Goal: Download file/media

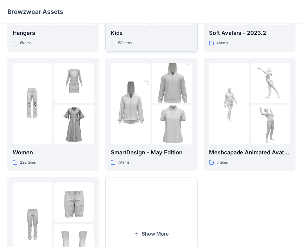
scroll to position [153, 0]
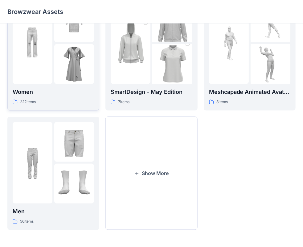
click at [60, 58] on img at bounding box center [74, 64] width 40 height 40
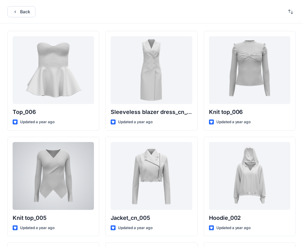
click at [61, 191] on div at bounding box center [53, 176] width 81 height 68
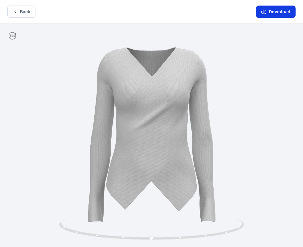
click at [276, 10] on button "Download" at bounding box center [275, 12] width 39 height 12
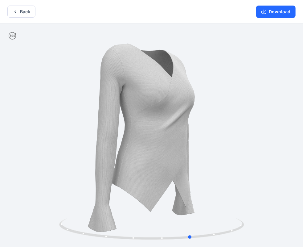
drag, startPoint x: 204, startPoint y: 214, endPoint x: 86, endPoint y: 208, distance: 118.9
click at [59, 218] on div at bounding box center [151, 135] width 303 height 225
click at [278, 11] on button "Download" at bounding box center [275, 12] width 39 height 12
click at [270, 13] on button "Download" at bounding box center [275, 12] width 39 height 12
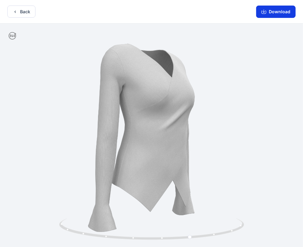
click at [270, 13] on button "Download" at bounding box center [275, 12] width 39 height 12
click at [264, 10] on icon "button" at bounding box center [264, 11] width 5 height 5
click at [270, 13] on button "Download" at bounding box center [275, 12] width 39 height 12
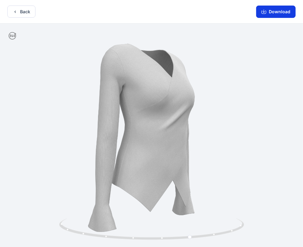
click at [283, 11] on button "Download" at bounding box center [275, 12] width 39 height 12
click at [273, 12] on button "Download" at bounding box center [275, 12] width 39 height 12
click at [274, 12] on button "Download" at bounding box center [275, 12] width 39 height 12
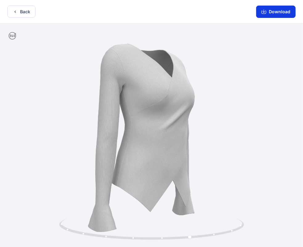
click at [274, 12] on button "Download" at bounding box center [275, 12] width 39 height 12
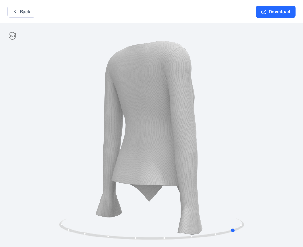
drag, startPoint x: 207, startPoint y: 102, endPoint x: 104, endPoint y: 120, distance: 103.9
click at [104, 120] on div at bounding box center [151, 135] width 303 height 225
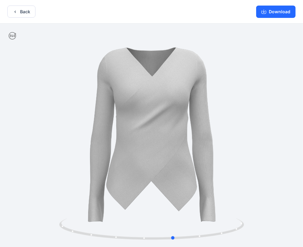
drag, startPoint x: 146, startPoint y: 126, endPoint x: 80, endPoint y: 135, distance: 67.6
click at [84, 134] on div at bounding box center [151, 135] width 303 height 225
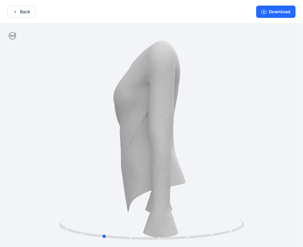
drag, startPoint x: 199, startPoint y: 123, endPoint x: 124, endPoint y: 116, distance: 75.6
click at [109, 127] on div at bounding box center [151, 135] width 303 height 225
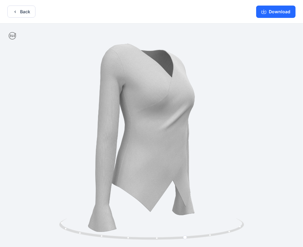
click at [15, 34] on icon at bounding box center [12, 35] width 7 height 7
click at [10, 35] on icon at bounding box center [12, 35] width 7 height 7
drag, startPoint x: 11, startPoint y: 34, endPoint x: 96, endPoint y: 104, distance: 109.8
click at [81, 93] on div at bounding box center [151, 135] width 303 height 225
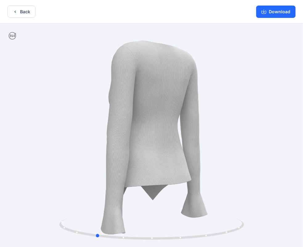
drag, startPoint x: 115, startPoint y: 182, endPoint x: 281, endPoint y: 123, distance: 175.5
click at [260, 169] on div at bounding box center [151, 135] width 303 height 225
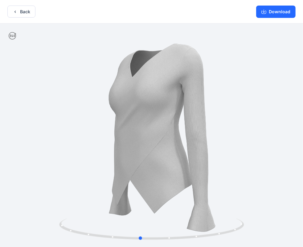
drag, startPoint x: 177, startPoint y: 139, endPoint x: 275, endPoint y: 67, distance: 121.9
click at [190, 146] on div at bounding box center [151, 135] width 303 height 225
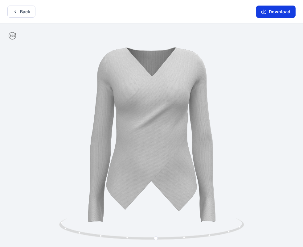
click at [265, 10] on icon "button" at bounding box center [264, 11] width 2 height 3
click at [264, 11] on icon "button" at bounding box center [264, 11] width 5 height 5
click at [280, 10] on button "Download" at bounding box center [275, 12] width 39 height 12
click at [286, 24] on div at bounding box center [151, 135] width 303 height 225
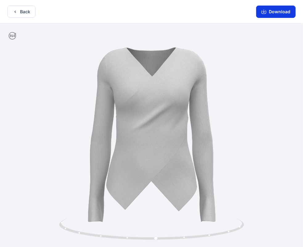
click at [283, 14] on button "Download" at bounding box center [275, 12] width 39 height 12
click at [282, 12] on button "Download" at bounding box center [275, 12] width 39 height 12
drag, startPoint x: 131, startPoint y: 97, endPoint x: 140, endPoint y: 231, distance: 133.9
click at [140, 231] on div at bounding box center [151, 135] width 303 height 225
drag, startPoint x: 164, startPoint y: 237, endPoint x: 158, endPoint y: 231, distance: 8.5
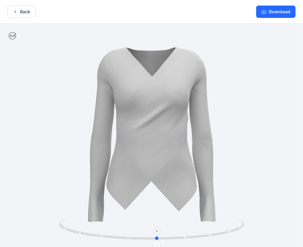
click at [155, 229] on icon at bounding box center [152, 229] width 187 height 23
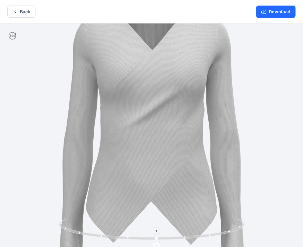
click at [158, 229] on icon at bounding box center [157, 231] width 4 height 4
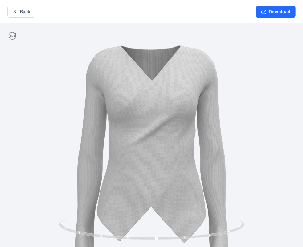
drag, startPoint x: 173, startPoint y: 98, endPoint x: 186, endPoint y: 135, distance: 39.5
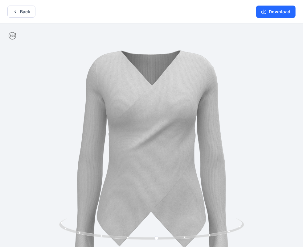
drag, startPoint x: 151, startPoint y: 126, endPoint x: 87, endPoint y: 128, distance: 64.2
click at [76, 129] on img at bounding box center [151, 157] width 271 height 271
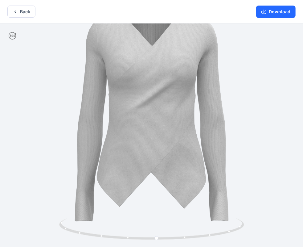
drag, startPoint x: 167, startPoint y: 111, endPoint x: 176, endPoint y: 101, distance: 13.3
click at [175, 98] on img at bounding box center [151, 117] width 271 height 271
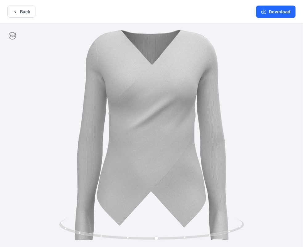
drag, startPoint x: 199, startPoint y: 174, endPoint x: 141, endPoint y: 178, distance: 58.1
click at [141, 178] on img at bounding box center [151, 136] width 271 height 271
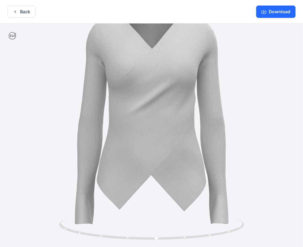
drag, startPoint x: 184, startPoint y: 158, endPoint x: 225, endPoint y: 123, distance: 53.6
click at [186, 152] on img at bounding box center [151, 120] width 271 height 271
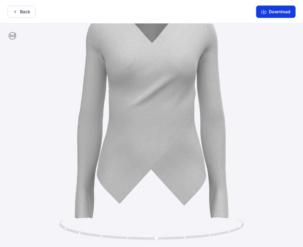
click at [276, 10] on button "Download" at bounding box center [275, 12] width 39 height 12
click at [277, 10] on button "Download" at bounding box center [275, 12] width 39 height 12
click at [278, 10] on button "Download" at bounding box center [275, 12] width 39 height 12
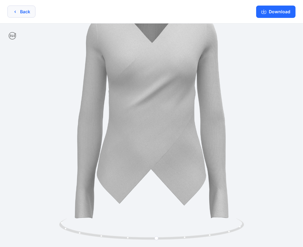
click at [23, 13] on button "Back" at bounding box center [21, 12] width 28 height 12
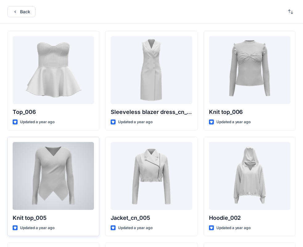
click at [49, 176] on div at bounding box center [53, 176] width 81 height 68
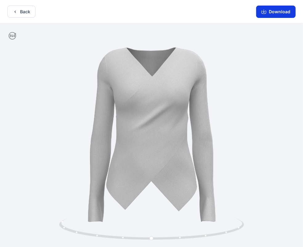
click at [276, 9] on button "Download" at bounding box center [275, 12] width 39 height 12
click at [286, 14] on button "Download" at bounding box center [275, 12] width 39 height 12
click at [31, 8] on button "Back" at bounding box center [21, 12] width 28 height 12
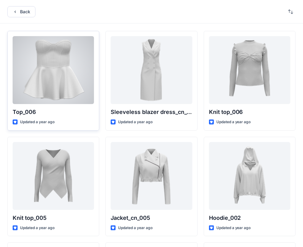
click at [69, 85] on div at bounding box center [53, 70] width 81 height 68
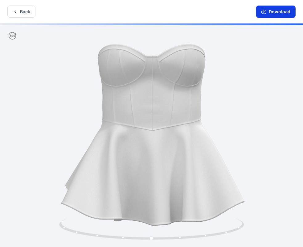
click at [264, 12] on icon "button" at bounding box center [264, 11] width 5 height 5
click at [27, 12] on button "Back" at bounding box center [21, 12] width 28 height 12
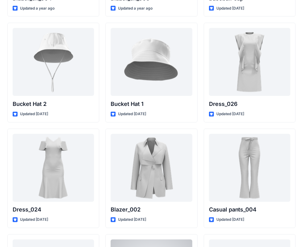
scroll to position [611, 0]
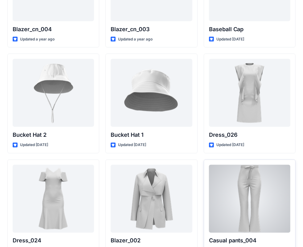
click at [242, 191] on div at bounding box center [249, 199] width 81 height 68
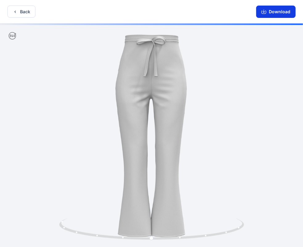
click at [282, 7] on button "Download" at bounding box center [275, 12] width 39 height 12
click at [32, 12] on button "Back" at bounding box center [21, 12] width 28 height 12
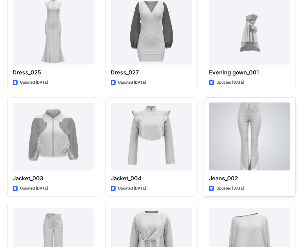
scroll to position [1496, 0]
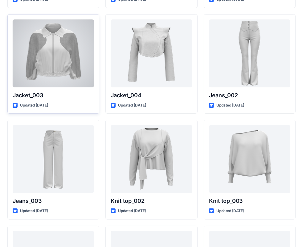
click at [45, 61] on div at bounding box center [53, 53] width 81 height 68
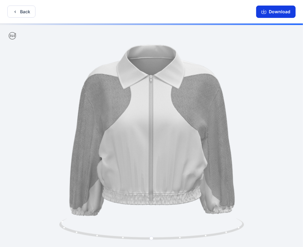
click at [273, 13] on button "Download" at bounding box center [275, 12] width 39 height 12
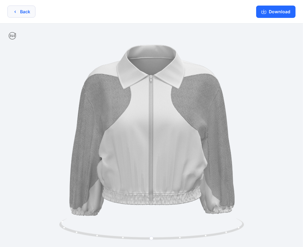
click at [32, 14] on button "Back" at bounding box center [21, 12] width 28 height 12
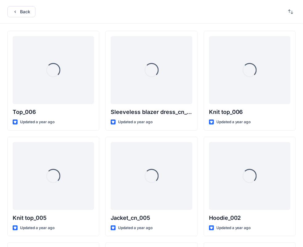
scroll to position [1496, 0]
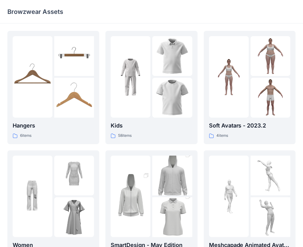
scroll to position [153, 0]
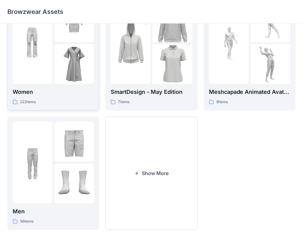
click at [51, 96] on div "Women 222 items" at bounding box center [53, 97] width 81 height 18
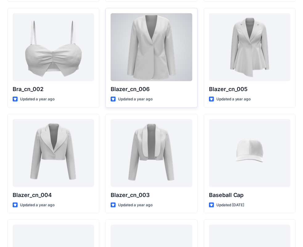
scroll to position [652, 0]
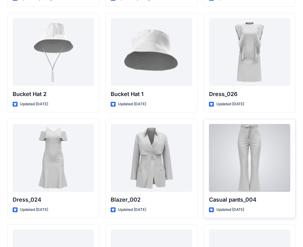
click at [257, 152] on div at bounding box center [249, 158] width 81 height 68
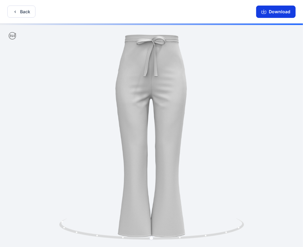
click at [287, 9] on button "Download" at bounding box center [275, 12] width 39 height 12
click at [287, 10] on button "Download" at bounding box center [275, 12] width 39 height 12
click at [285, 13] on button "Download" at bounding box center [275, 12] width 39 height 12
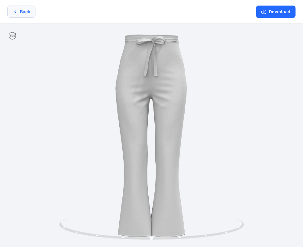
click at [17, 15] on button "Back" at bounding box center [21, 12] width 28 height 12
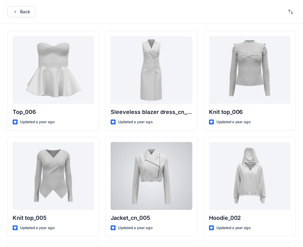
click at [139, 164] on div at bounding box center [151, 176] width 81 height 68
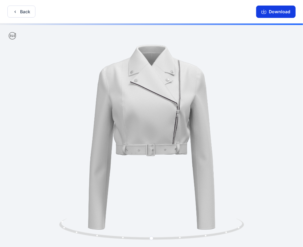
click at [278, 12] on button "Download" at bounding box center [275, 12] width 39 height 12
click at [24, 9] on button "Back" at bounding box center [21, 12] width 28 height 12
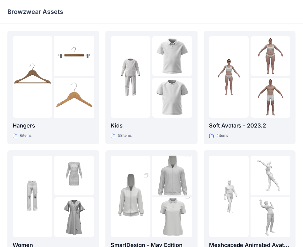
click at [257, 15] on div "Browzwear Assets" at bounding box center [151, 11] width 303 height 23
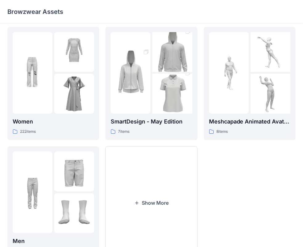
scroll to position [153, 0]
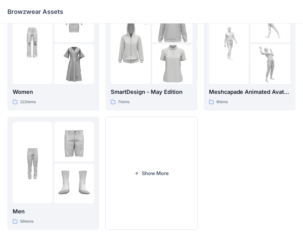
click at [250, 150] on div "Soft Avatars - 2023.2 4 items Meshcapade Animated Avatars 8 items" at bounding box center [250, 54] width 92 height 352
click at [71, 74] on img at bounding box center [74, 64] width 40 height 40
